Goal: Complete application form: Complete application form

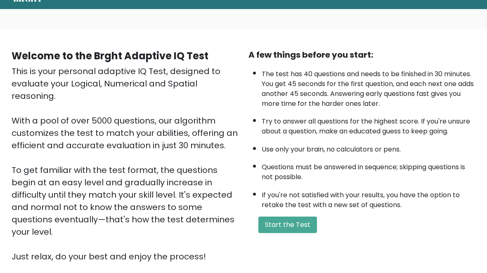
scroll to position [87, 0]
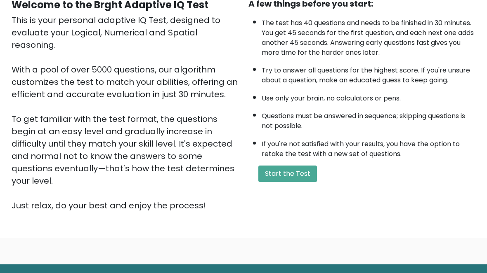
click at [294, 183] on button "Start the Test" at bounding box center [287, 174] width 59 height 16
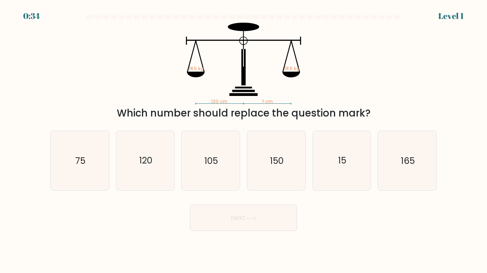
click at [151, 169] on icon "120" at bounding box center [145, 161] width 58 height 58
click at [243, 139] on input "b. 120" at bounding box center [243, 138] width 0 height 2
radio input "true"
click at [265, 220] on button "Next" at bounding box center [243, 218] width 107 height 26
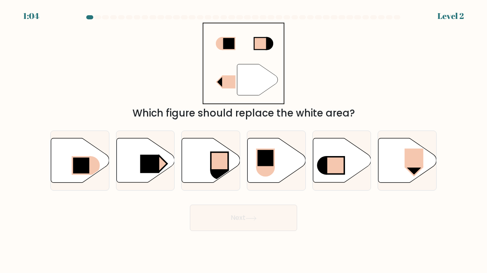
click at [81, 173] on rect at bounding box center [81, 165] width 18 height 17
click at [243, 139] on input "a." at bounding box center [243, 138] width 0 height 2
radio input "true"
click at [216, 214] on button "Next" at bounding box center [243, 218] width 107 height 26
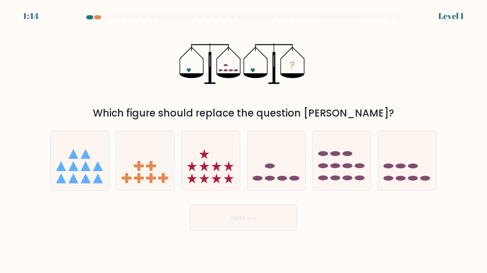
click at [275, 171] on icon at bounding box center [276, 161] width 58 height 48
click at [244, 139] on input "d." at bounding box center [243, 138] width 0 height 2
radio input "true"
click at [267, 224] on button "Next" at bounding box center [243, 218] width 107 height 26
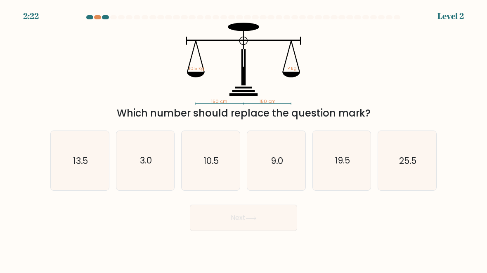
click at [215, 177] on icon "10.5" at bounding box center [210, 161] width 58 height 58
click at [243, 139] on input "c. 10.5" at bounding box center [243, 138] width 0 height 2
radio input "true"
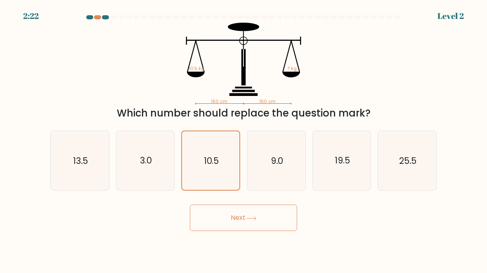
click at [233, 223] on button "Next" at bounding box center [243, 218] width 107 height 26
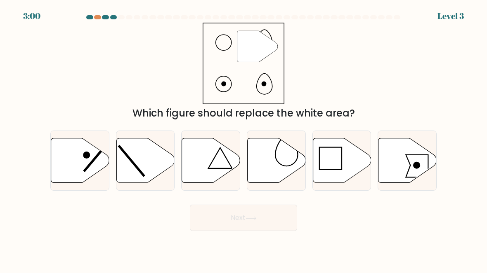
click at [288, 166] on icon at bounding box center [286, 152] width 22 height 30
click at [244, 139] on input "d." at bounding box center [243, 138] width 0 height 2
radio input "true"
click at [266, 223] on button "Next" at bounding box center [243, 218] width 107 height 26
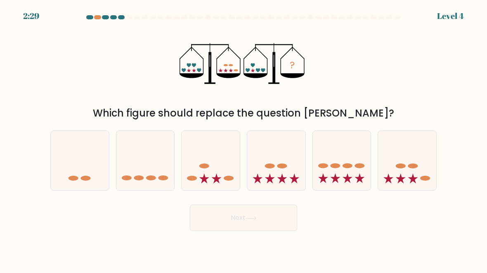
click at [217, 171] on icon at bounding box center [210, 161] width 58 height 48
click at [243, 139] on input "c." at bounding box center [243, 138] width 0 height 2
radio input "true"
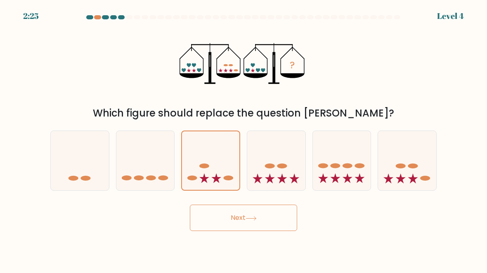
click at [236, 219] on button "Next" at bounding box center [243, 218] width 107 height 26
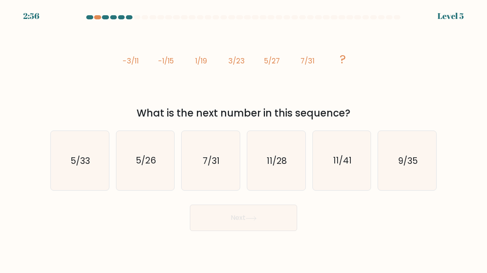
click at [425, 166] on icon "9/35" at bounding box center [407, 161] width 58 height 58
click at [244, 139] on input "f. 9/35" at bounding box center [243, 138] width 0 height 2
radio input "true"
click at [282, 224] on button "Next" at bounding box center [243, 218] width 107 height 26
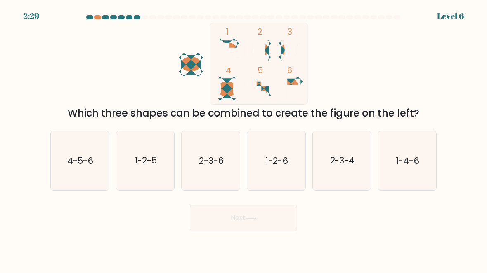
click at [351, 156] on text "2-3-4" at bounding box center [342, 161] width 25 height 12
click at [244, 139] on input "e. 2-3-4" at bounding box center [243, 138] width 0 height 2
radio input "true"
click at [263, 217] on button "Next" at bounding box center [243, 218] width 107 height 26
